Goal: Information Seeking & Learning: Understand process/instructions

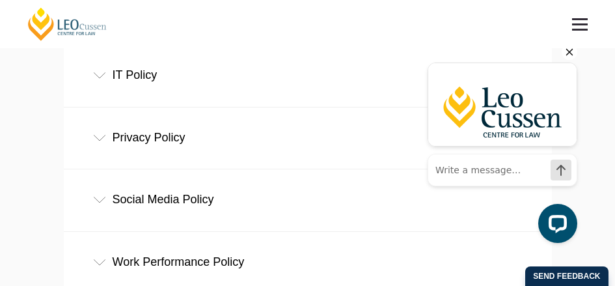
scroll to position [521, 0]
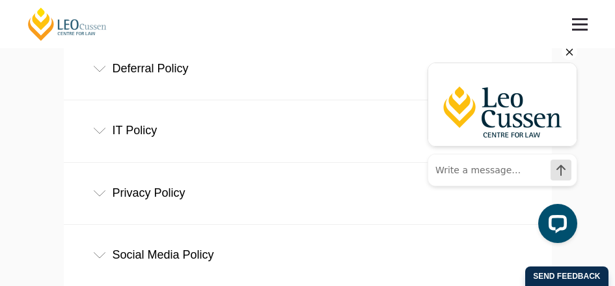
click at [130, 70] on div "Deferral Policy" at bounding box center [308, 68] width 488 height 61
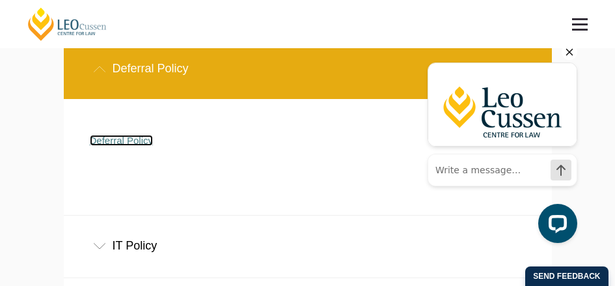
click at [116, 141] on link "Deferral Policy" at bounding box center [122, 140] width 64 height 11
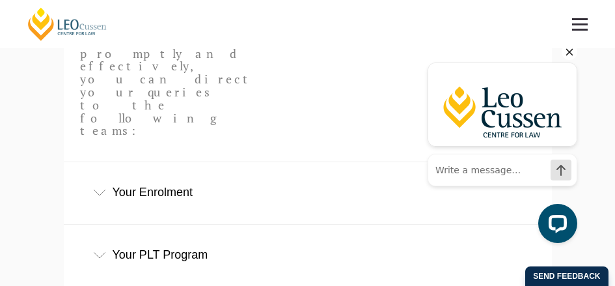
scroll to position [326, 0]
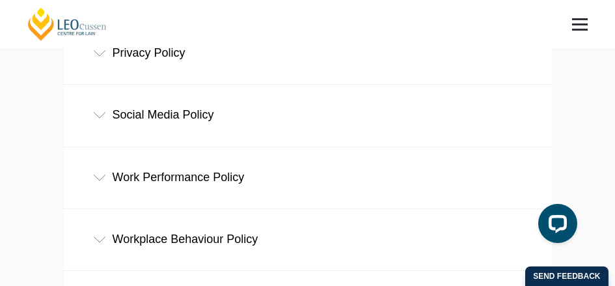
scroll to position [716, 0]
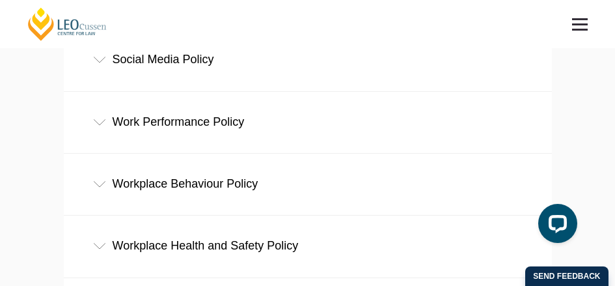
click at [129, 127] on div "Work Performance Policy" at bounding box center [308, 122] width 488 height 61
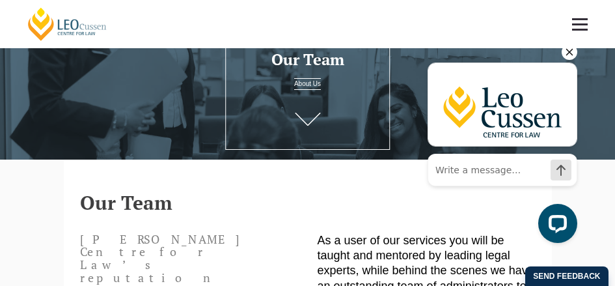
scroll to position [65, 0]
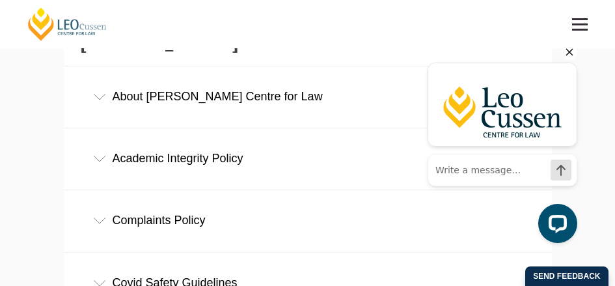
scroll to position [260, 0]
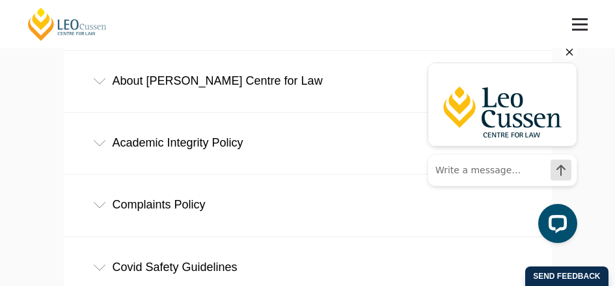
click at [165, 210] on div "Complaints Policy" at bounding box center [308, 204] width 488 height 61
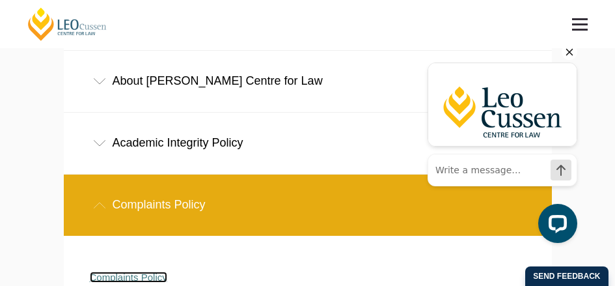
click at [143, 280] on link "Complaints Policy" at bounding box center [128, 277] width 77 height 11
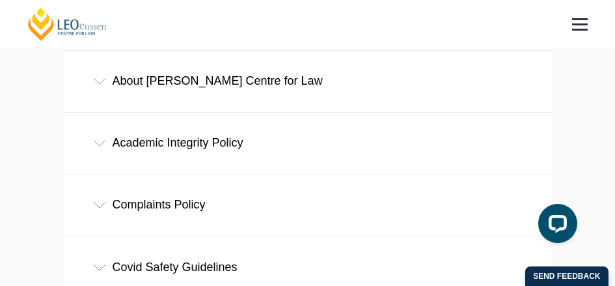
click at [127, 204] on div "Complaints Policy" at bounding box center [308, 204] width 488 height 61
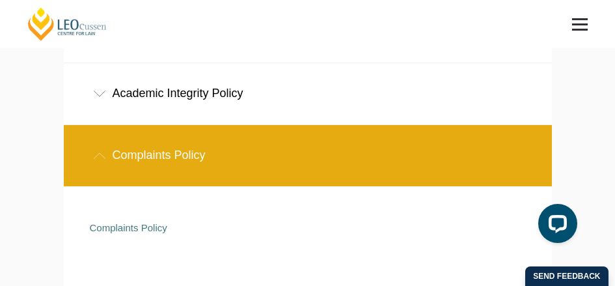
scroll to position [326, 0]
